Goal: Information Seeking & Learning: Learn about a topic

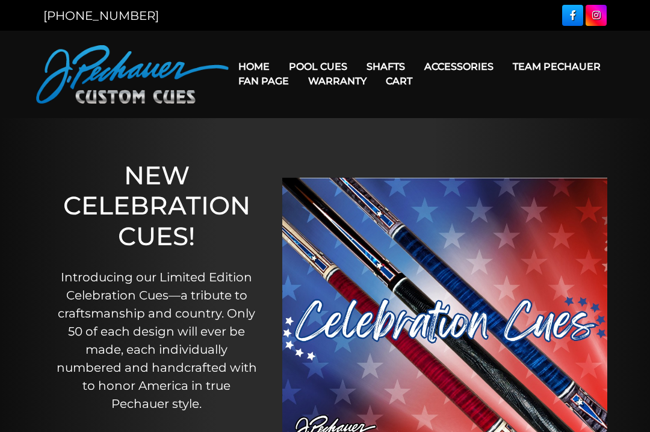
scroll to position [56, 0]
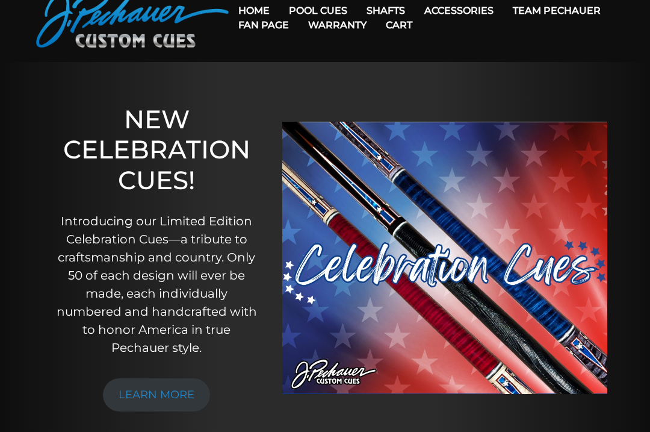
click at [503, 11] on link "Team Pechauer" at bounding box center [556, 10] width 107 height 31
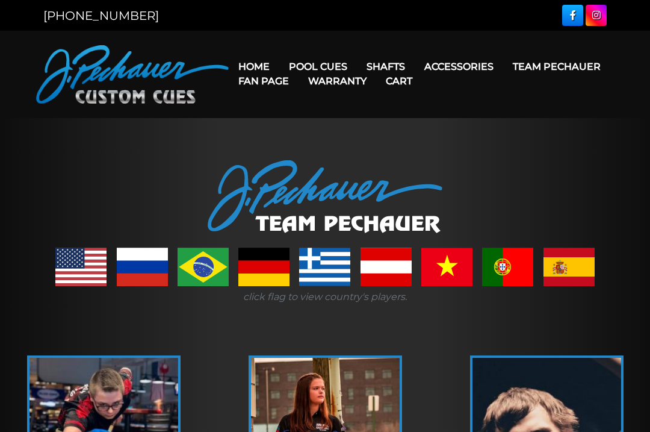
click at [503, 70] on link "Team Pechauer" at bounding box center [556, 66] width 107 height 31
click at [357, 109] on link "JP Series (T) – NEW" at bounding box center [354, 100] width 148 height 17
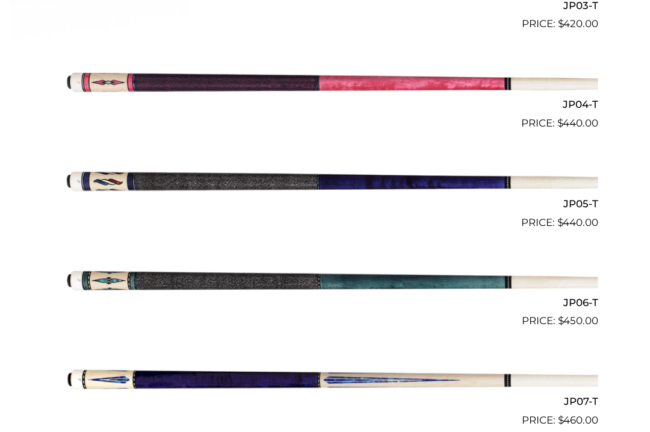
scroll to position [666, 0]
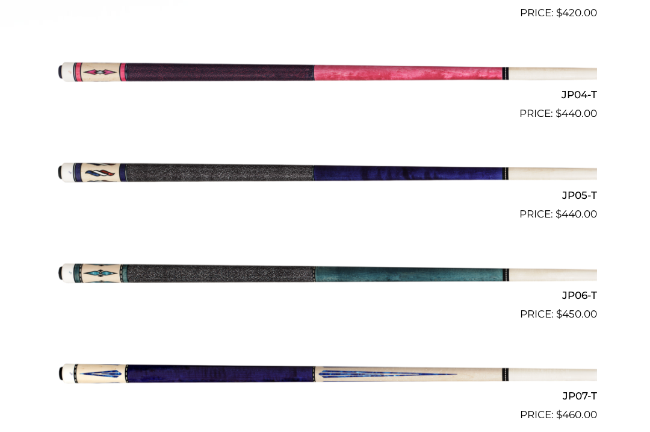
click at [55, 267] on img at bounding box center [325, 272] width 544 height 90
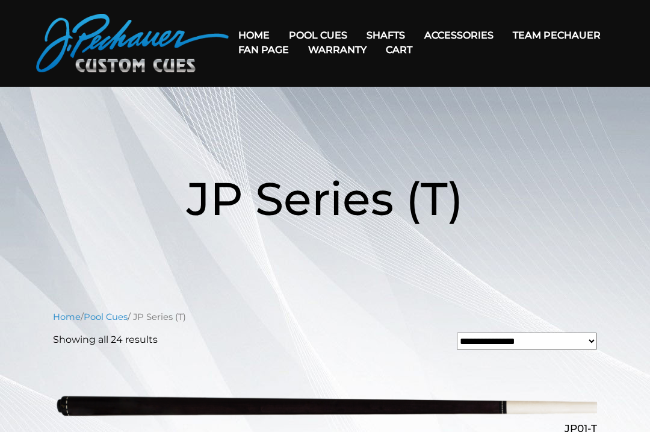
scroll to position [0, 0]
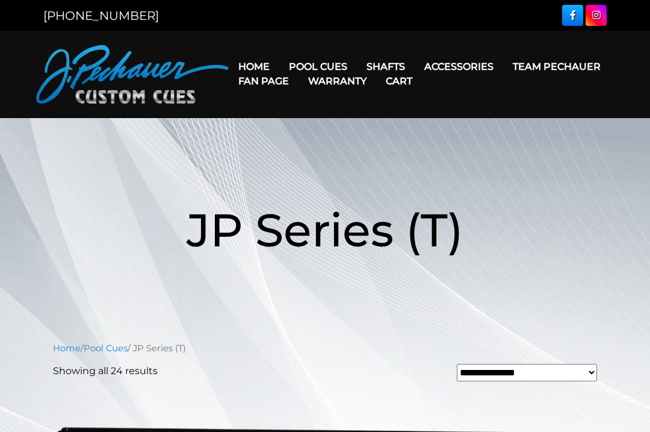
click at [390, 126] on link "Pro Series (R) – NEW" at bounding box center [354, 118] width 148 height 17
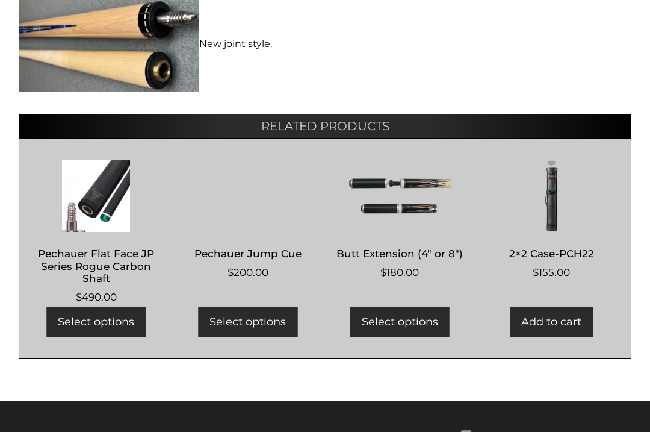
scroll to position [847, 0]
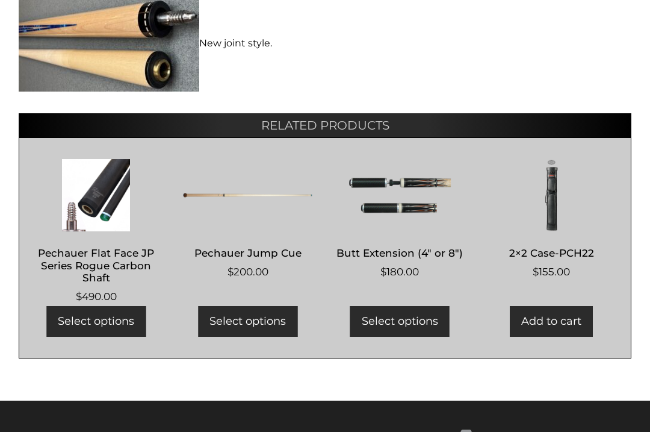
click at [69, 242] on h2 "Pechauer Flat Face JP Series Rogue Carbon Shaft" at bounding box center [95, 265] width 129 height 47
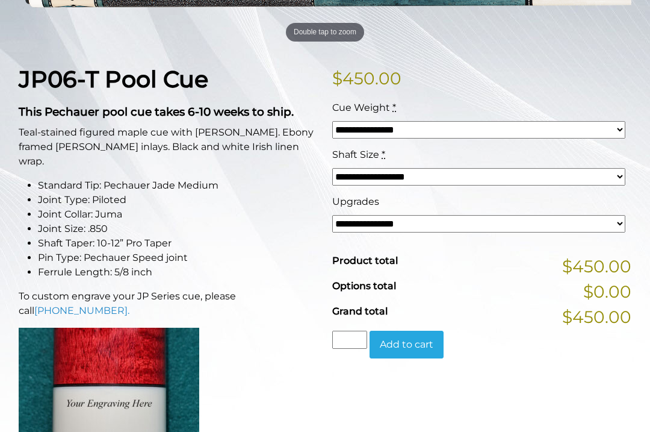
scroll to position [237, 0]
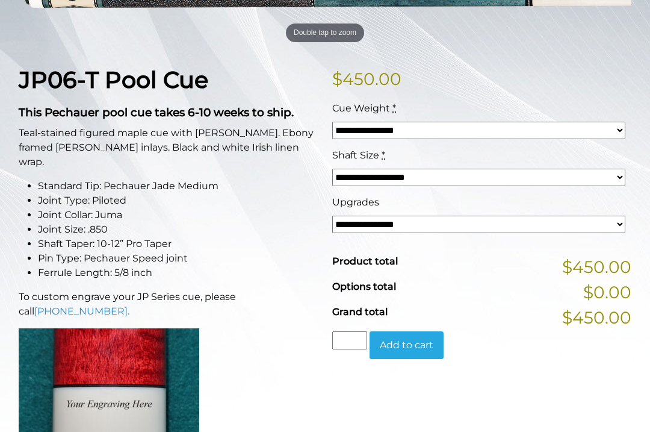
click at [601, 228] on select "**********" at bounding box center [478, 224] width 293 height 17
select select "*****"
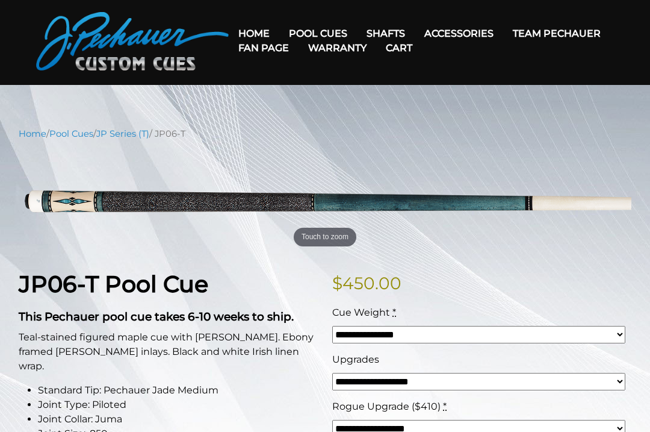
scroll to position [28, 0]
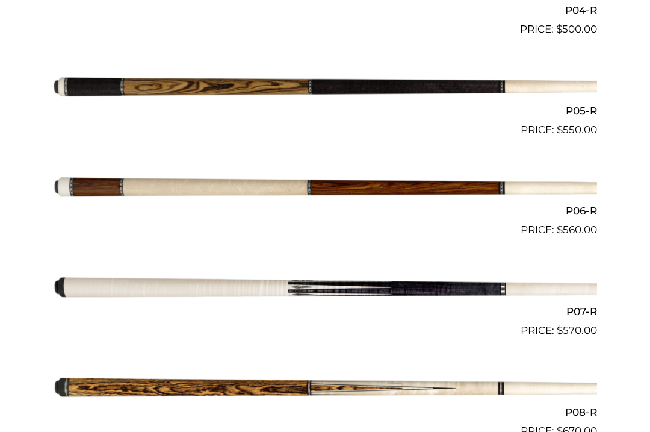
scroll to position [751, 0]
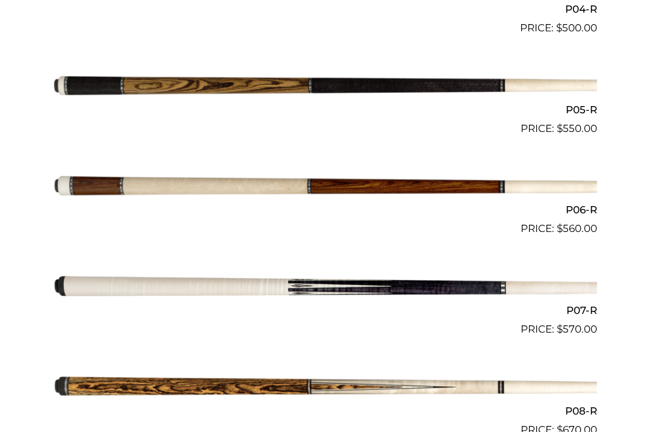
click at [441, 185] on img at bounding box center [325, 186] width 544 height 90
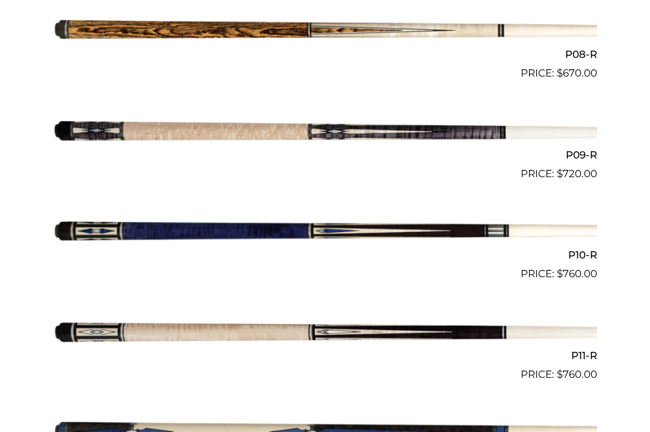
scroll to position [1127, 0]
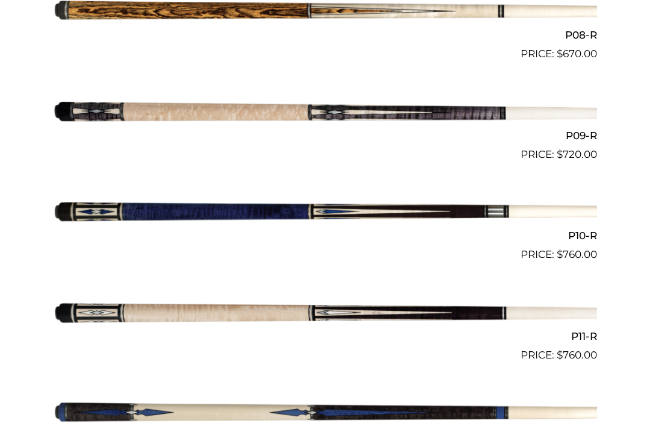
click at [94, 210] on img at bounding box center [325, 212] width 544 height 90
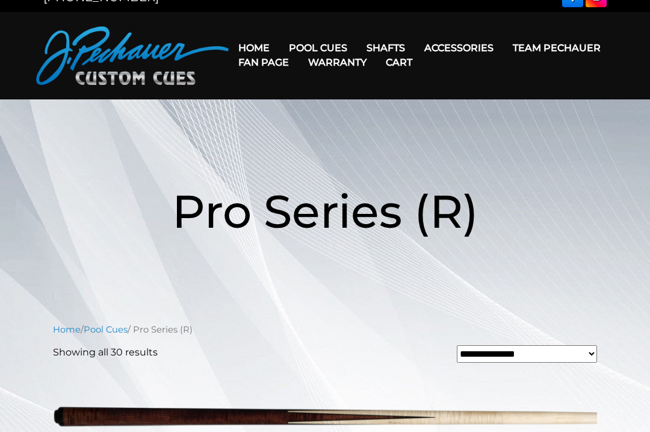
scroll to position [0, 0]
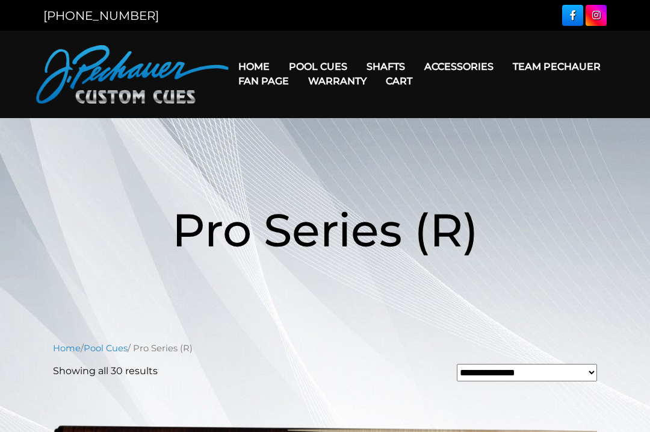
click at [394, 143] on link "Champion Collection" at bounding box center [354, 134] width 148 height 17
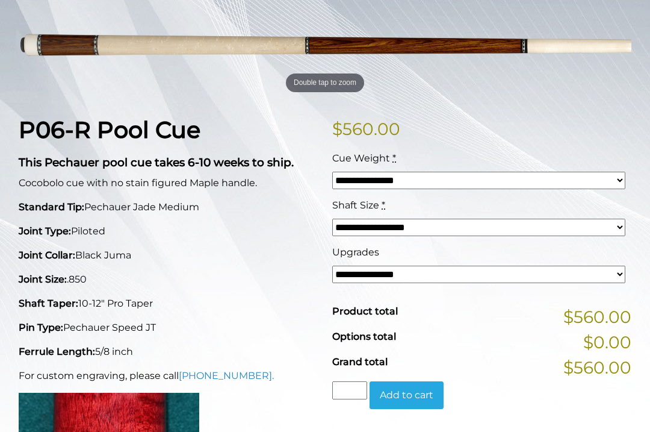
scroll to position [186, 0]
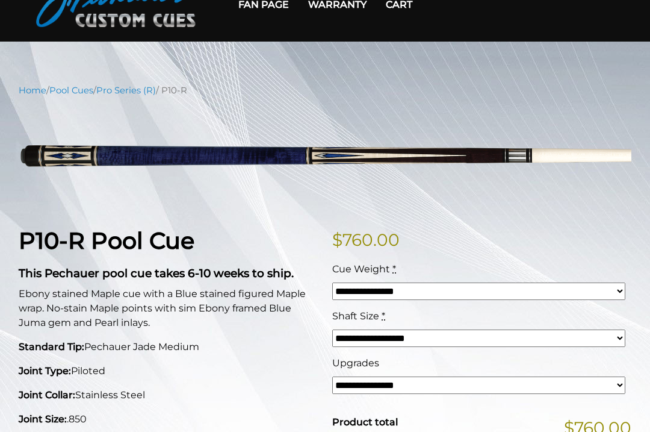
scroll to position [76, 0]
click at [62, 155] on img at bounding box center [325, 157] width 613 height 102
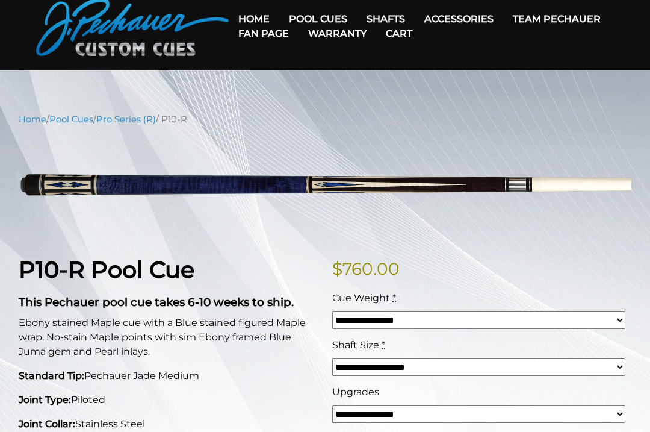
scroll to position [0, 0]
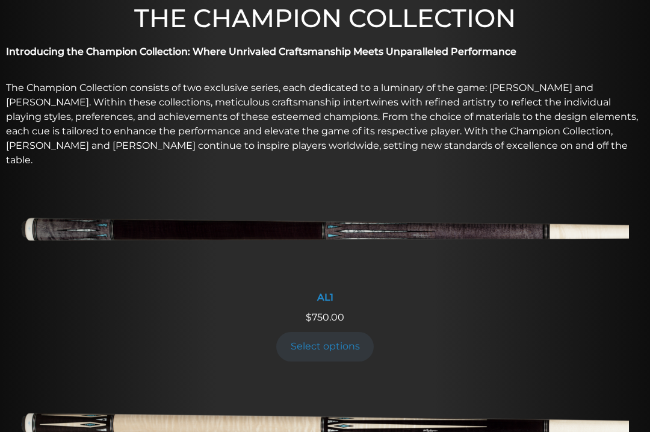
scroll to position [380, 0]
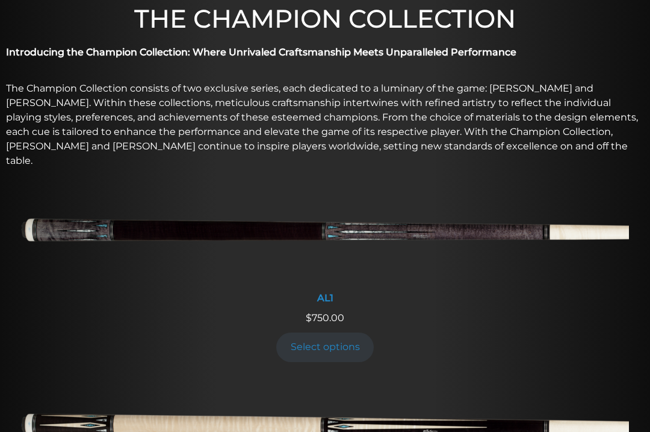
click at [479, 220] on img at bounding box center [325, 234] width 608 height 101
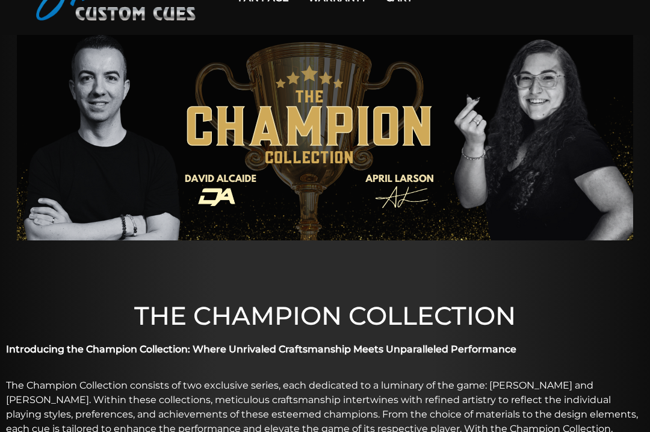
scroll to position [0, 0]
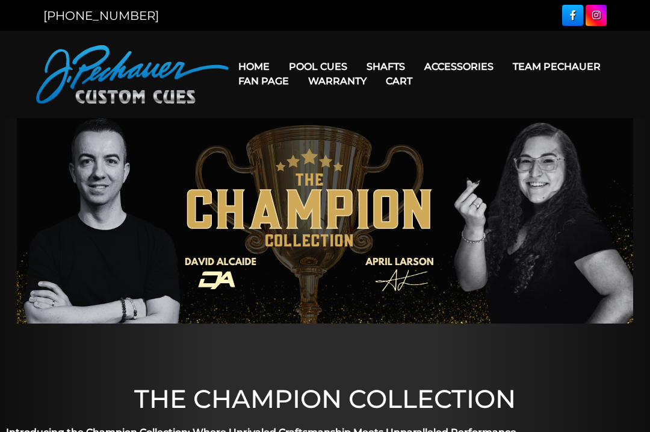
click at [503, 67] on link "Team Pechauer" at bounding box center [556, 66] width 107 height 31
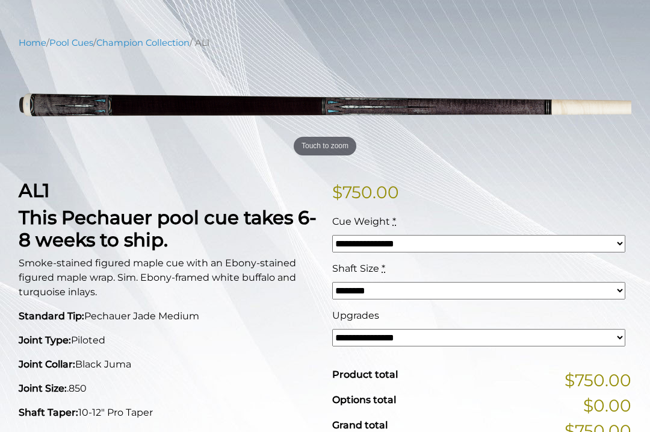
scroll to position [126, 0]
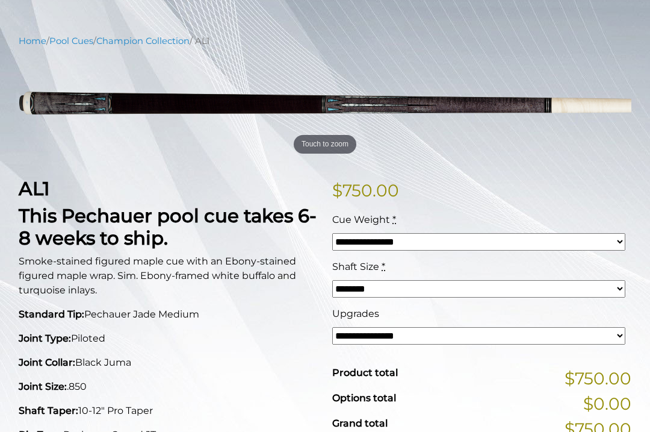
click at [595, 335] on select "**********" at bounding box center [478, 335] width 293 height 17
select select "*****"
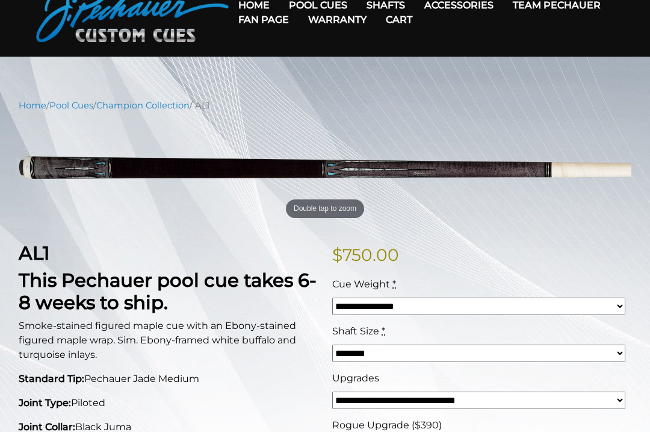
scroll to position [58, 0]
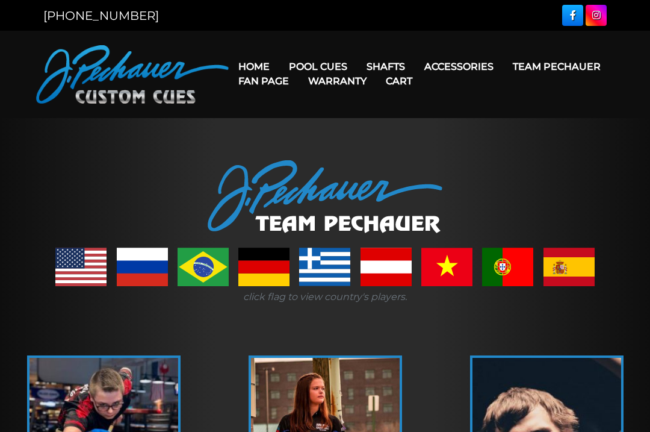
click at [503, 68] on link "Team Pechauer" at bounding box center [556, 66] width 107 height 31
click at [365, 160] on link "Cues for a Cause" at bounding box center [354, 151] width 148 height 17
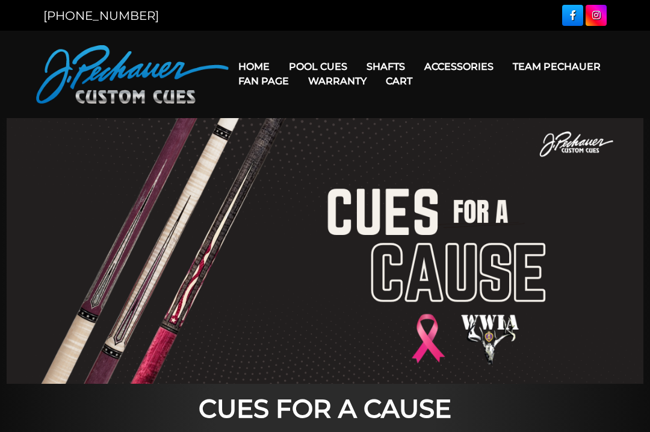
click at [391, 178] on link "People’s Choice Cues" at bounding box center [354, 169] width 148 height 17
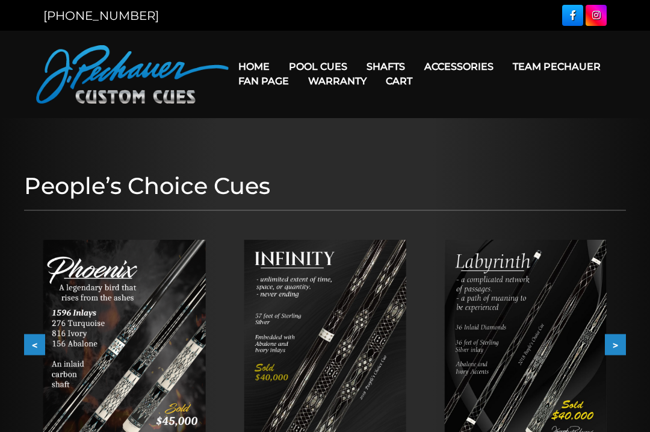
click at [612, 341] on button ">" at bounding box center [615, 344] width 21 height 21
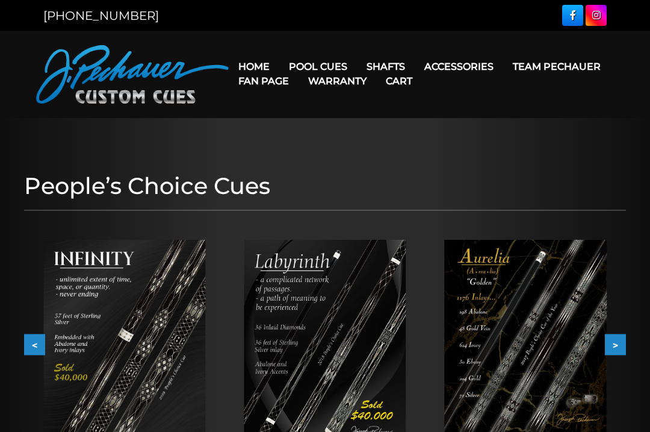
click at [607, 347] on button ">" at bounding box center [615, 344] width 21 height 21
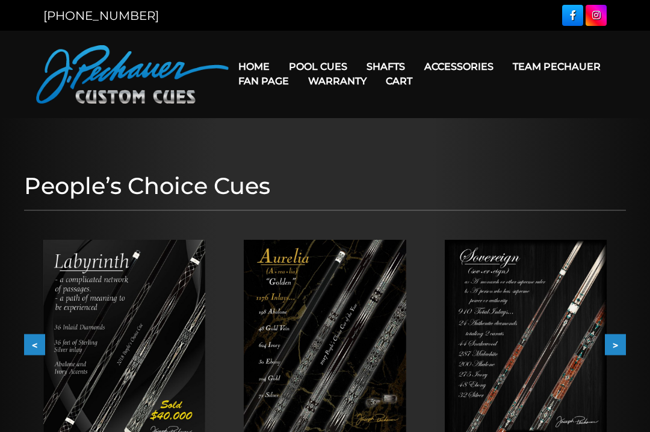
click at [608, 345] on button ">" at bounding box center [615, 344] width 21 height 21
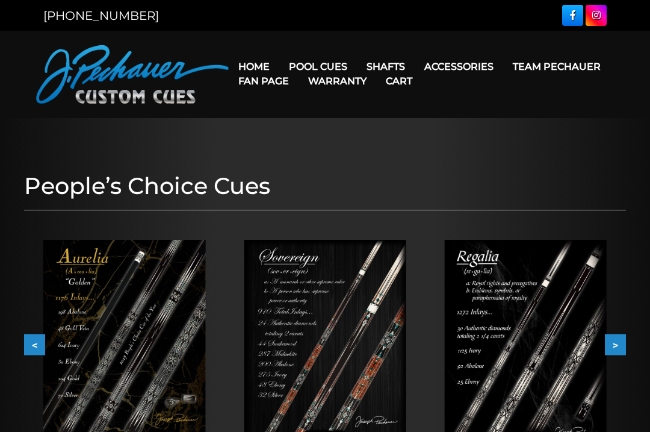
click at [608, 349] on button ">" at bounding box center [615, 344] width 21 height 21
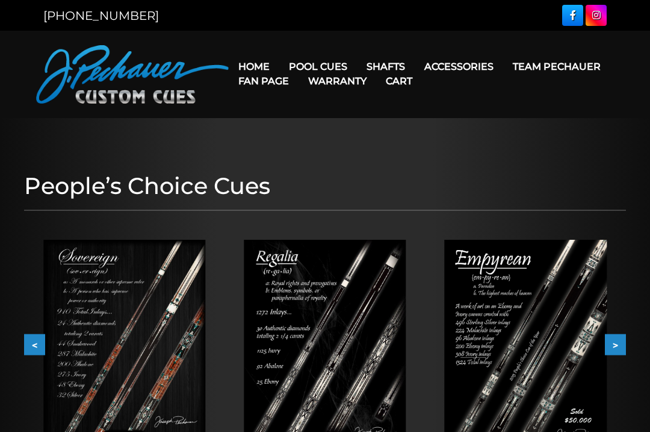
click at [610, 349] on button ">" at bounding box center [615, 344] width 21 height 21
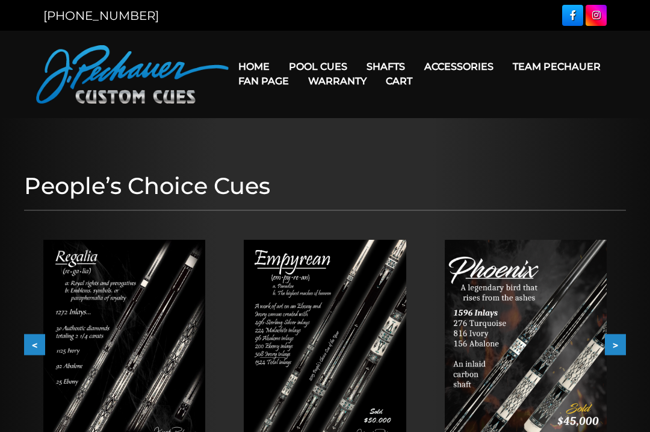
click at [610, 345] on button ">" at bounding box center [615, 344] width 21 height 21
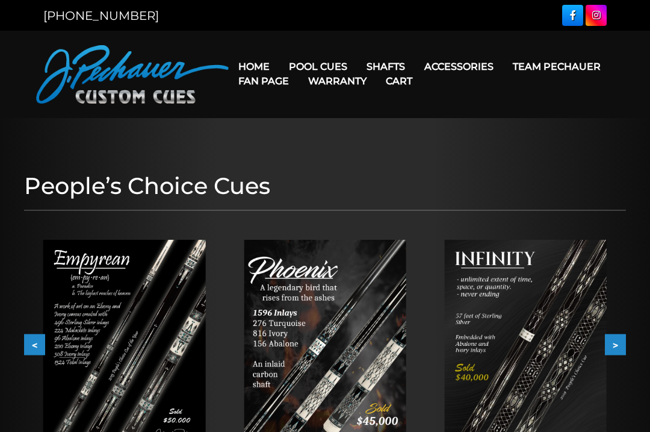
click at [611, 345] on button ">" at bounding box center [615, 344] width 21 height 21
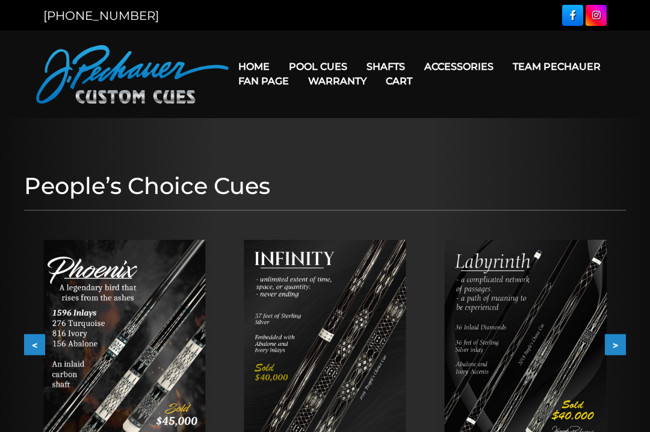
click at [613, 342] on button ">" at bounding box center [615, 344] width 21 height 21
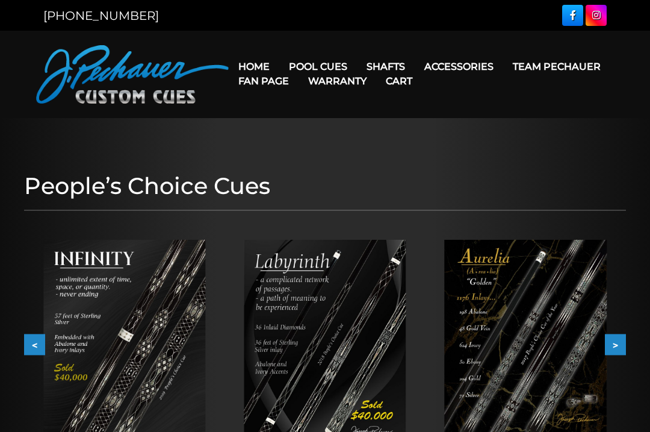
click at [613, 345] on button ">" at bounding box center [615, 344] width 21 height 21
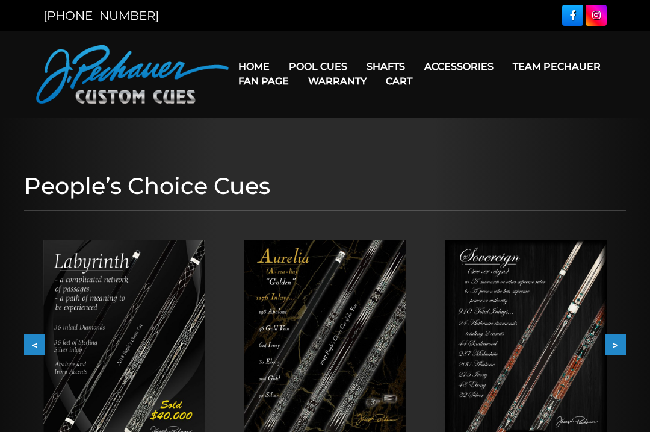
click at [401, 194] on link "Brett Favre Ltd Edition Cue" at bounding box center [354, 186] width 148 height 17
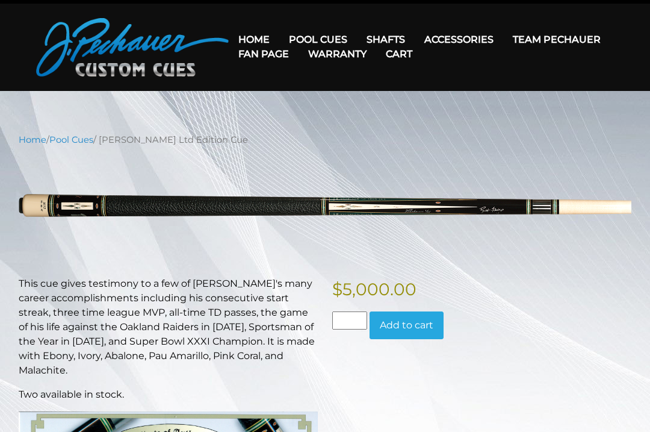
scroll to position [28, 0]
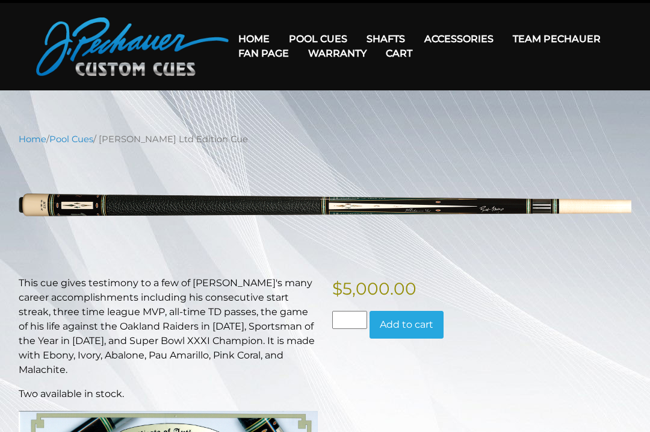
click at [352, 184] on link "Retired Cues" at bounding box center [354, 175] width 148 height 17
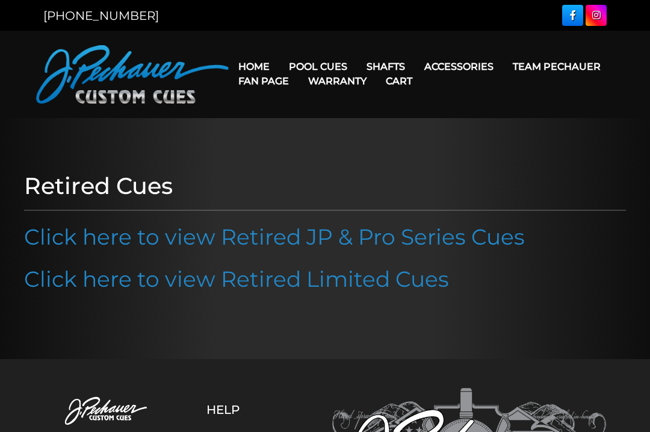
click at [361, 246] on link "Limited Edition" at bounding box center [354, 237] width 148 height 17
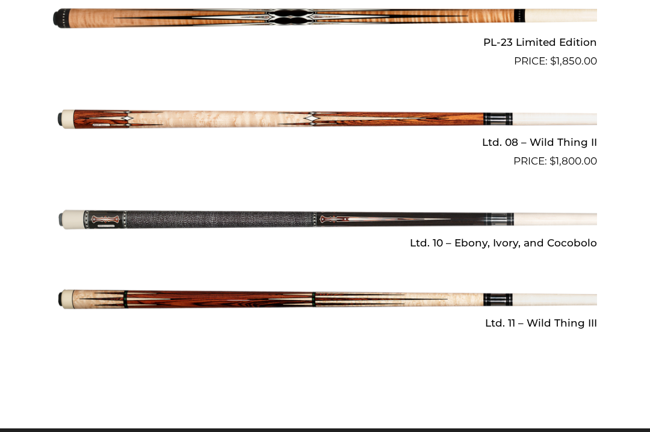
scroll to position [1644, 0]
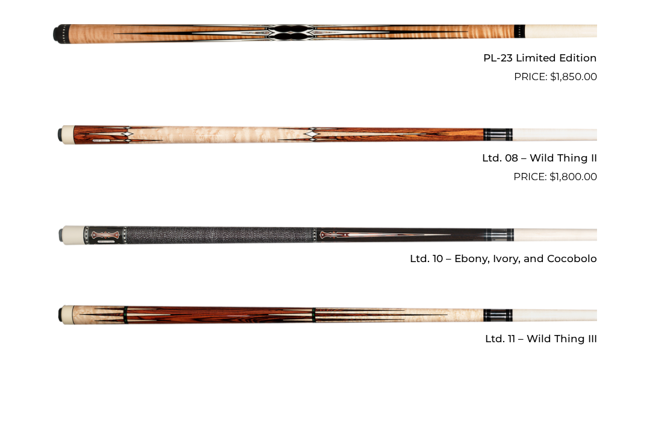
click at [397, 226] on img at bounding box center [325, 235] width 544 height 90
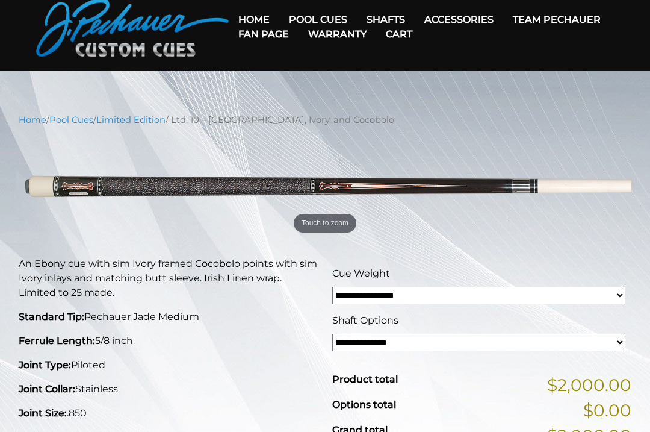
scroll to position [47, 0]
click at [377, 215] on link "[PERSON_NAME] Collection" at bounding box center [354, 207] width 148 height 17
